Goal: Navigation & Orientation: Find specific page/section

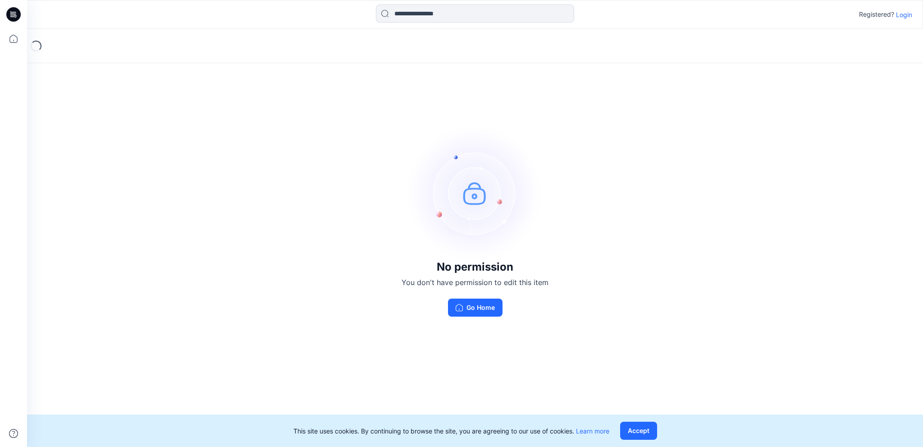
click at [907, 16] on p "Login" at bounding box center [904, 14] width 16 height 9
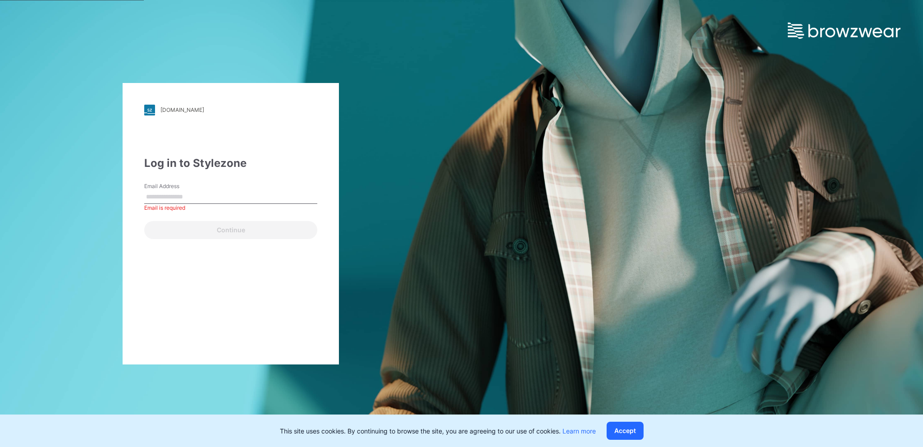
click at [198, 192] on input "Email Address" at bounding box center [230, 197] width 173 height 14
click at [173, 195] on input "Email Address" at bounding box center [230, 197] width 173 height 14
type input "**********"
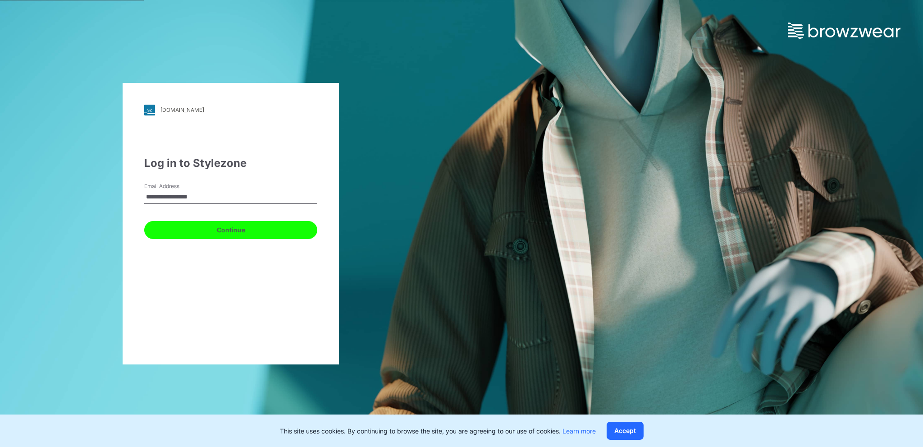
click at [226, 233] on button "Continue" at bounding box center [230, 230] width 173 height 18
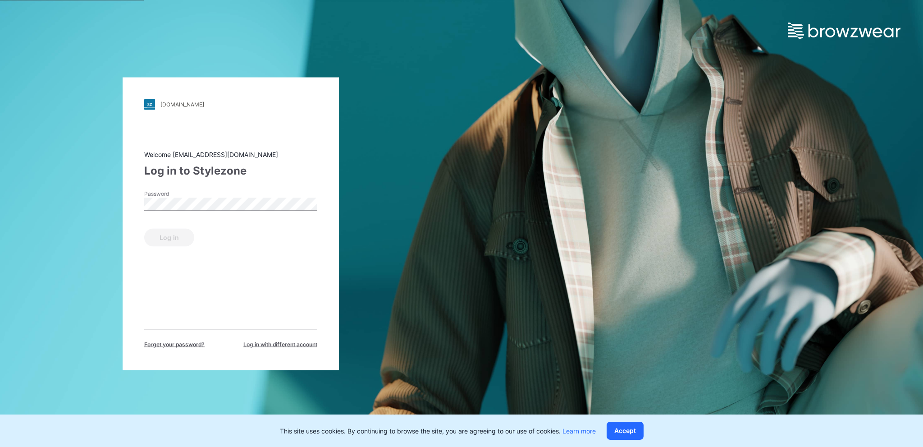
click at [185, 211] on div "Password" at bounding box center [230, 202] width 173 height 27
click at [167, 237] on button "Log in" at bounding box center [169, 237] width 50 height 18
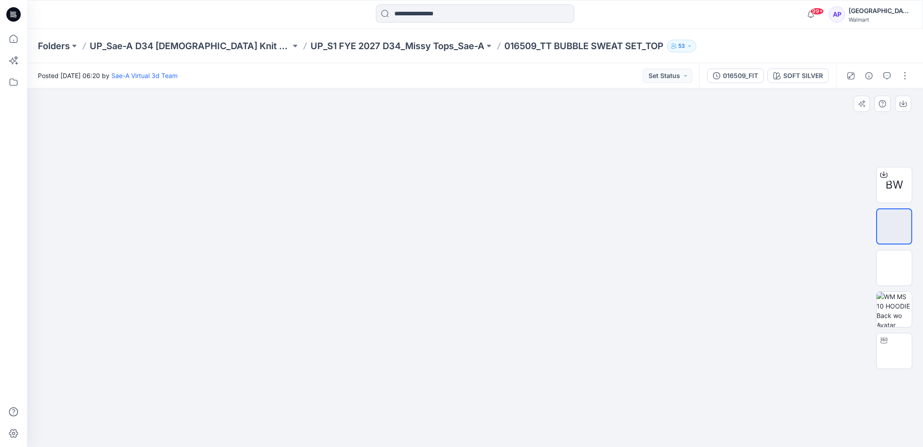
drag, startPoint x: 491, startPoint y: 251, endPoint x: 549, endPoint y: 247, distance: 57.9
click at [549, 247] on img at bounding box center [475, 267] width 358 height 358
drag, startPoint x: 484, startPoint y: 249, endPoint x: 461, endPoint y: 249, distance: 22.5
click at [461, 249] on img at bounding box center [475, 267] width 358 height 358
drag, startPoint x: 481, startPoint y: 254, endPoint x: 534, endPoint y: 251, distance: 52.8
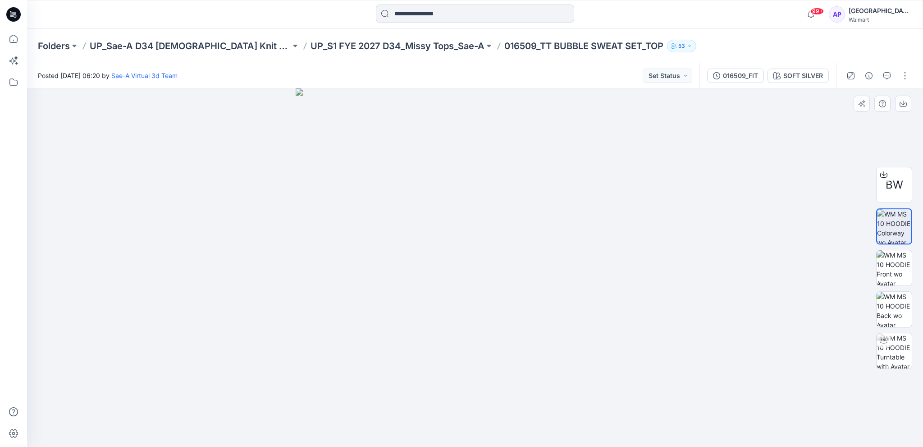
click at [534, 251] on img at bounding box center [475, 267] width 358 height 358
click at [893, 257] on img at bounding box center [894, 267] width 35 height 35
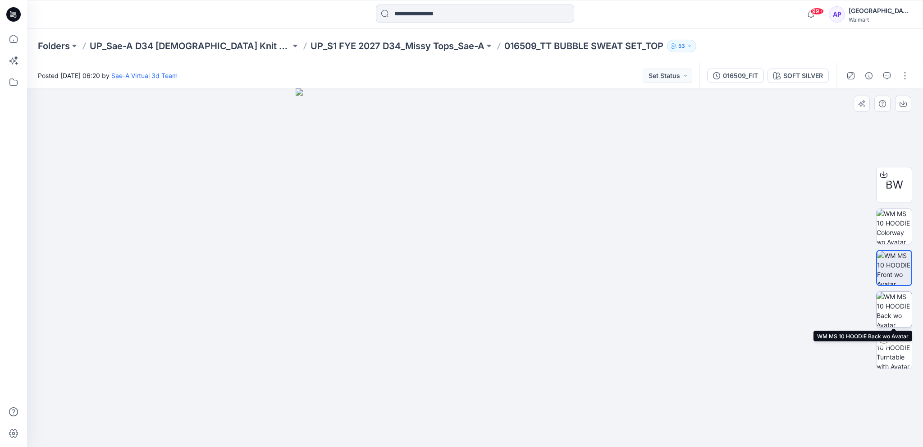
click at [891, 302] on img at bounding box center [894, 309] width 35 height 35
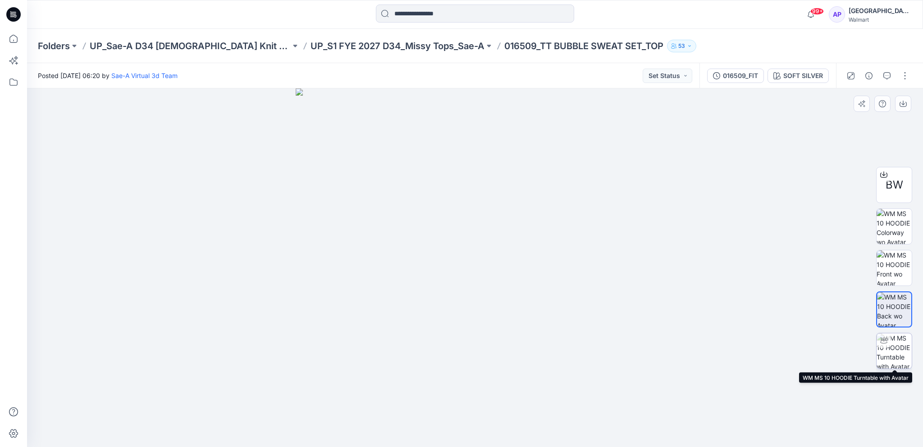
click at [893, 348] on img at bounding box center [894, 350] width 35 height 35
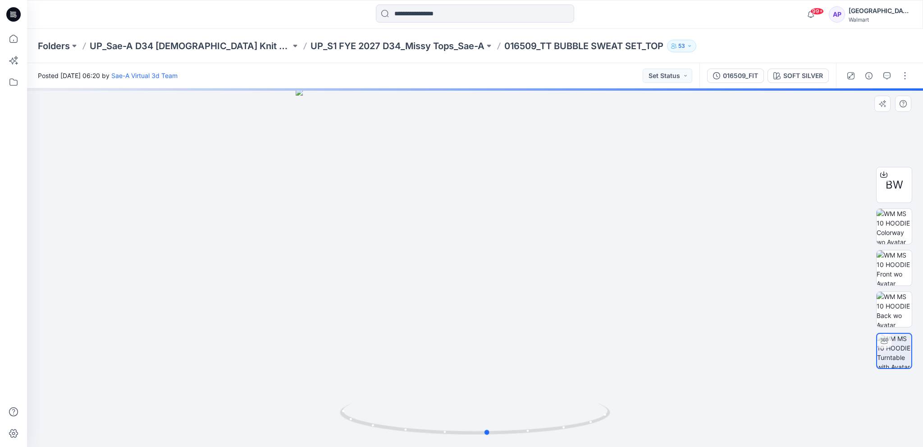
drag, startPoint x: 431, startPoint y: 256, endPoint x: 443, endPoint y: 249, distance: 14.3
click at [443, 249] on div at bounding box center [475, 267] width 896 height 358
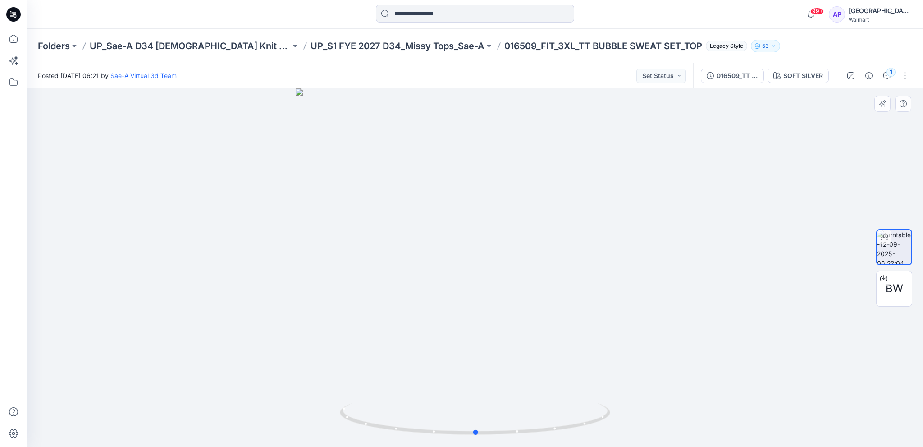
drag, startPoint x: 429, startPoint y: 292, endPoint x: 441, endPoint y: 290, distance: 12.8
click at [420, 292] on div at bounding box center [475, 267] width 896 height 358
